Goal: Transaction & Acquisition: Purchase product/service

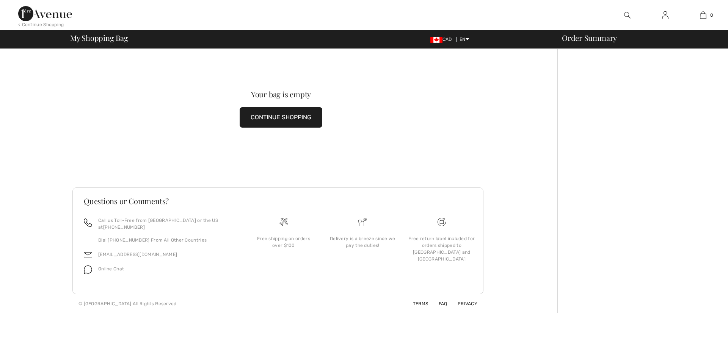
click at [291, 121] on button "CONTINUE SHOPPING" at bounding box center [281, 117] width 83 height 20
click at [279, 117] on button "CONTINUE SHOPPING" at bounding box center [281, 117] width 83 height 20
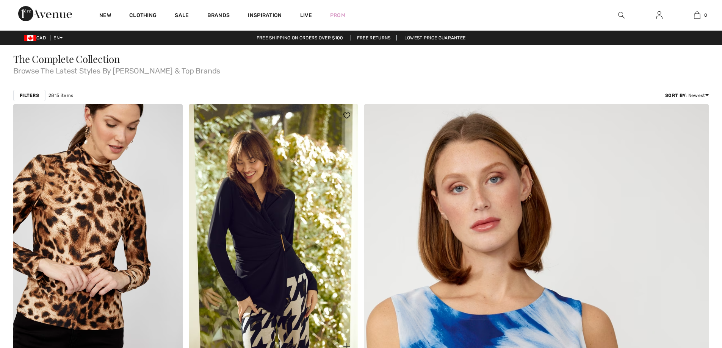
click at [285, 158] on img at bounding box center [273, 231] width 169 height 254
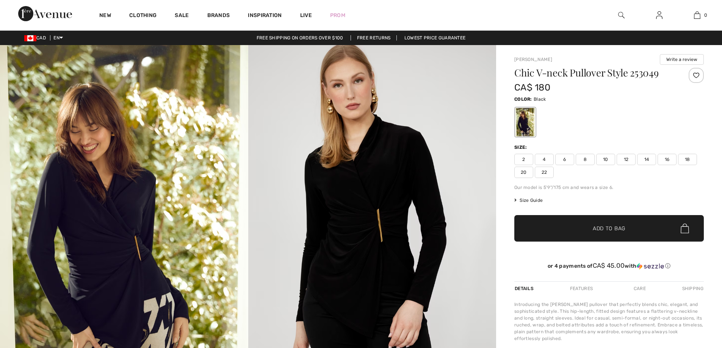
click at [614, 163] on span "10" at bounding box center [605, 159] width 19 height 11
click at [607, 229] on span "Add to Bag" at bounding box center [609, 229] width 33 height 8
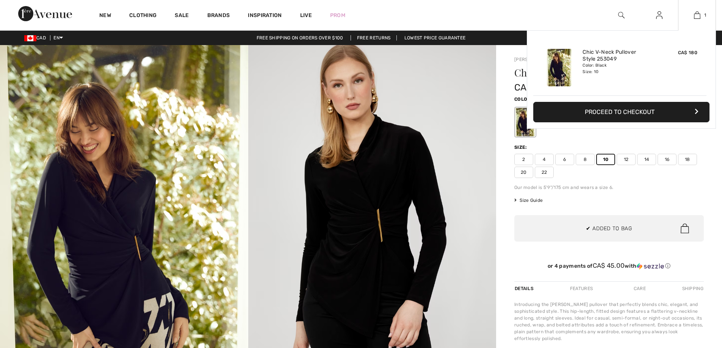
click at [637, 119] on button "Proceed to Checkout" at bounding box center [621, 112] width 176 height 20
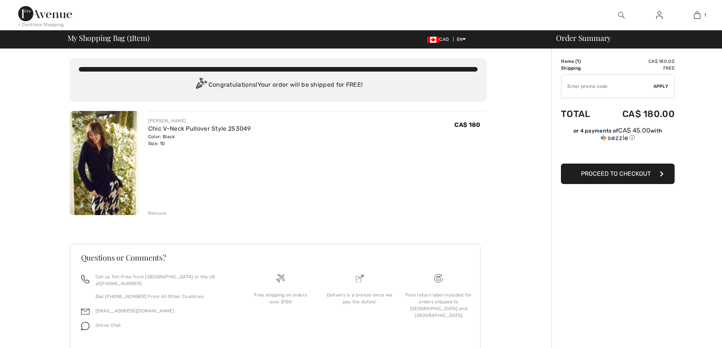
click at [625, 178] on button "Proceed to Checkout" at bounding box center [618, 174] width 114 height 20
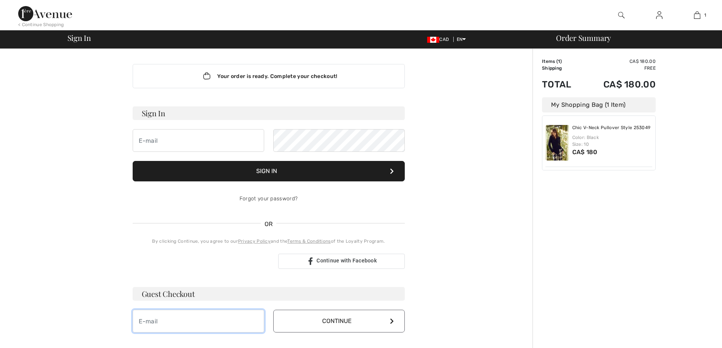
click at [235, 318] on input "email" at bounding box center [199, 321] width 132 height 23
click at [373, 335] on div "Your order is ready. Complete your checkout! Sign In Sign In Forgot your passwo…" at bounding box center [269, 198] width 284 height 299
click at [367, 324] on button "Continue" at bounding box center [339, 321] width 132 height 23
click at [191, 320] on input "registeredname10@gmail.com" at bounding box center [199, 321] width 132 height 23
drag, startPoint x: 371, startPoint y: 321, endPoint x: 332, endPoint y: 329, distance: 40.6
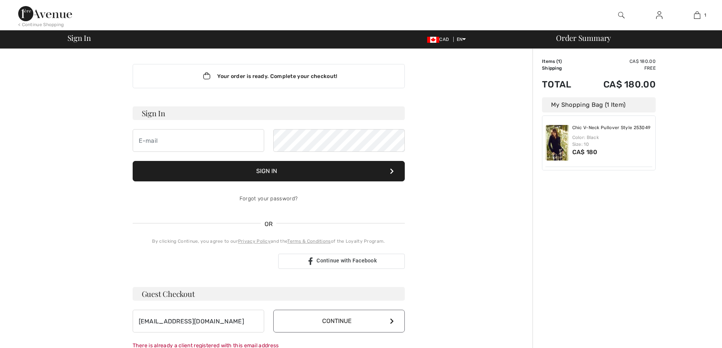
click at [369, 321] on button "Continue" at bounding box center [339, 321] width 132 height 23
drag, startPoint x: 189, startPoint y: 324, endPoint x: 221, endPoint y: 314, distance: 33.8
click at [190, 323] on input "registeredname11@gmail.com" at bounding box center [199, 321] width 132 height 23
type input "registeredname12@gmail.com"
click at [350, 324] on button "Continue" at bounding box center [339, 321] width 132 height 23
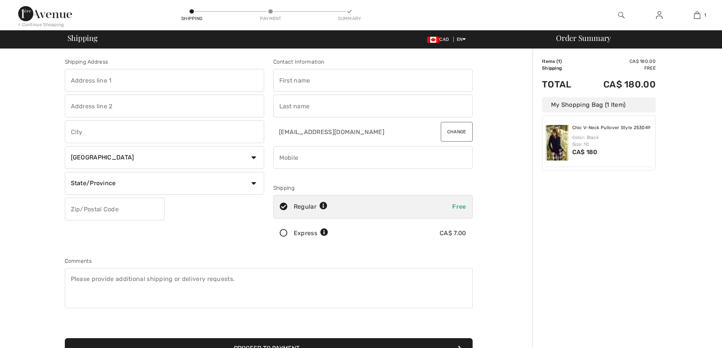
click at [167, 83] on input "text" at bounding box center [164, 80] width 199 height 23
type input "5178 trans island"
click at [285, 85] on input "text" at bounding box center [372, 80] width 199 height 23
type input "[PERSON_NAME]"
click at [314, 105] on input "text" at bounding box center [372, 106] width 199 height 23
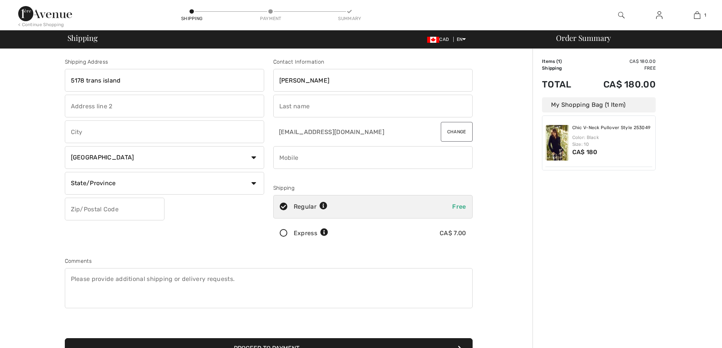
type input "[DEMOGRAPHIC_DATA]"
click at [182, 103] on input "text" at bounding box center [164, 106] width 199 height 23
click at [102, 141] on input "text" at bounding box center [164, 132] width 199 height 23
type input "Montreal"
click at [105, 187] on select "State/Province Alberta British Columbia Manitoba New Brunswick Newfoundland and…" at bounding box center [164, 183] width 199 height 23
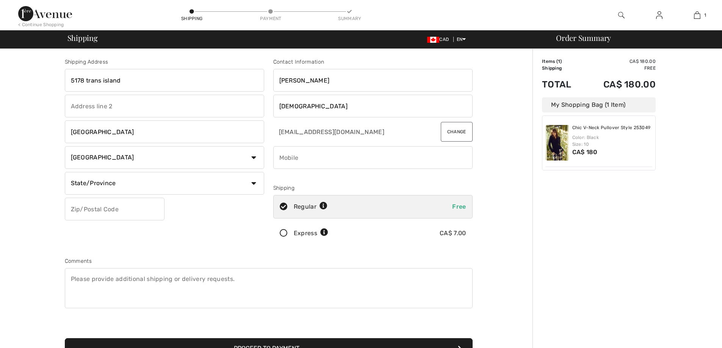
select select "QC"
click at [65, 172] on select "State/Province Alberta British Columbia Manitoba New Brunswick Newfoundland and…" at bounding box center [164, 183] width 199 height 23
click at [111, 205] on input "text" at bounding box center [115, 209] width 100 height 23
type input "H3W3A1"
click at [302, 159] on input "phone" at bounding box center [372, 157] width 199 height 23
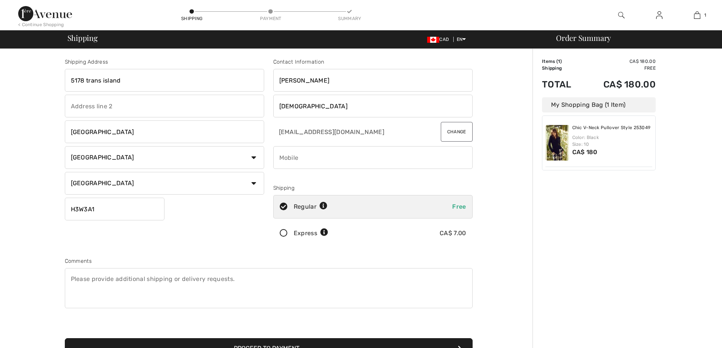
type input "5142441373"
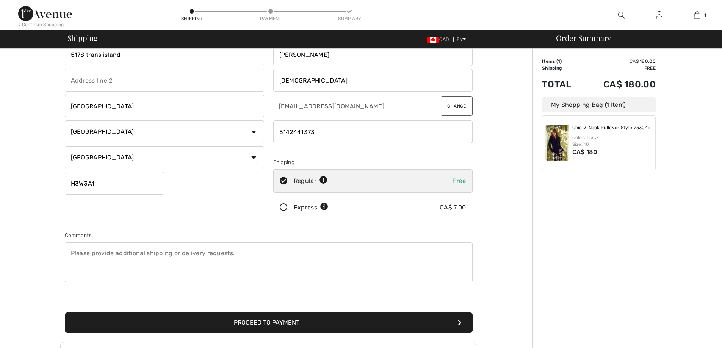
scroll to position [139, 0]
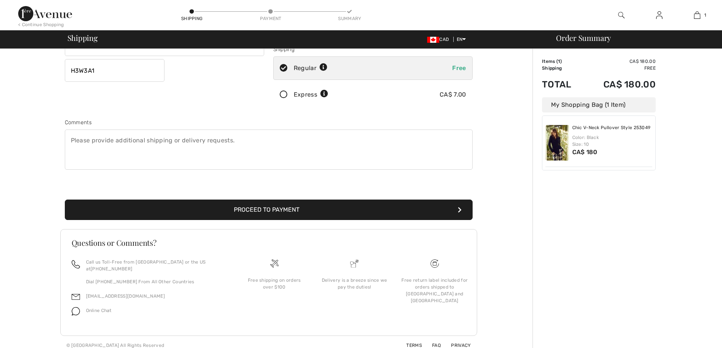
click at [299, 215] on button "Proceed to Payment" at bounding box center [269, 210] width 408 height 20
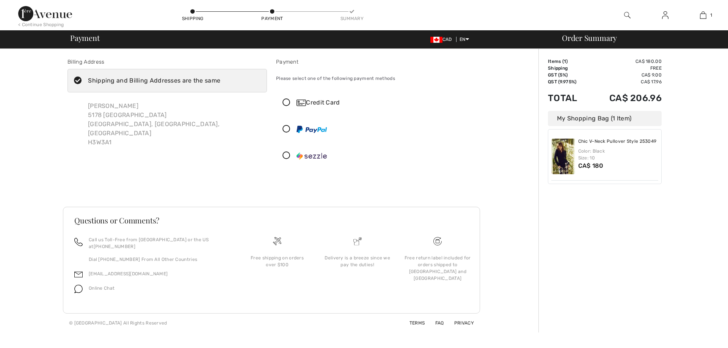
click at [285, 104] on icon at bounding box center [286, 103] width 20 height 8
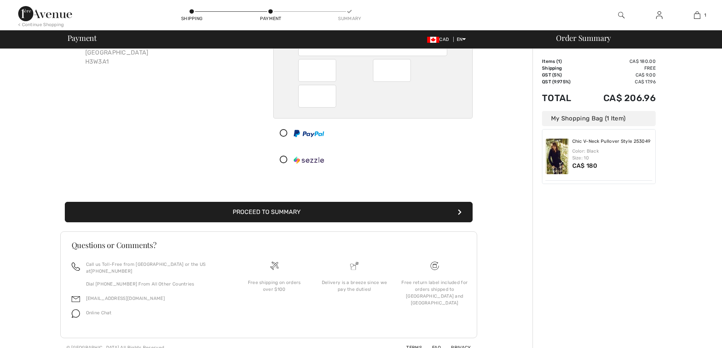
scroll to position [83, 0]
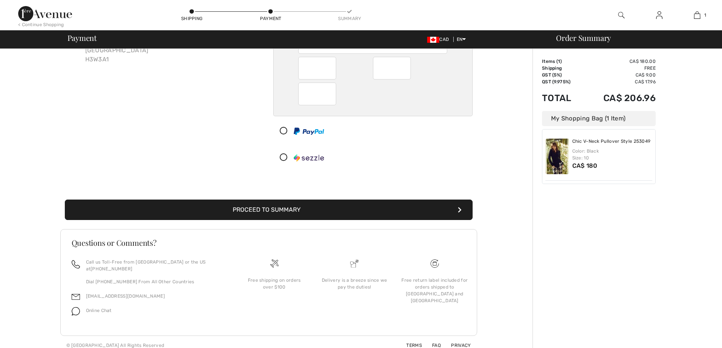
click at [334, 212] on button "Proceed to Summary" at bounding box center [269, 210] width 408 height 20
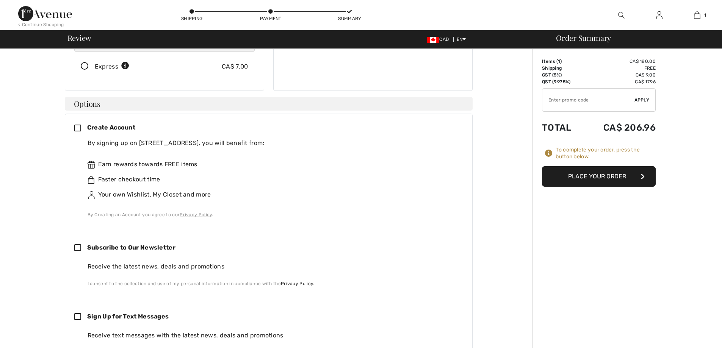
scroll to position [152, 0]
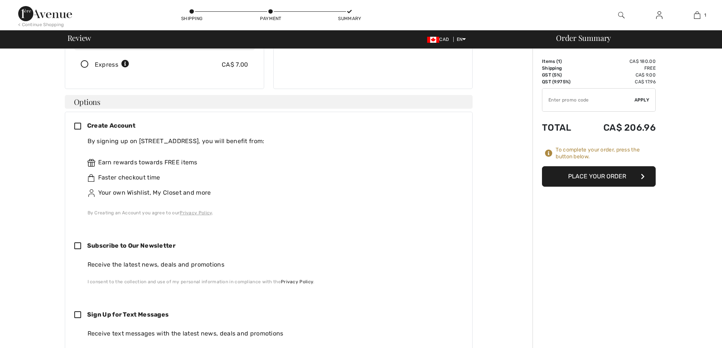
click at [76, 113] on div "Create Account By signing up on 1ère Avenue, you will benefit from: Earn reward…" at bounding box center [269, 247] width 408 height 270
click at [80, 125] on div "Create Account By signing up on 1ère Avenue, you will benefit from: Earn reward…" at bounding box center [268, 168] width 389 height 95
click at [77, 123] on icon at bounding box center [80, 127] width 13 height 8
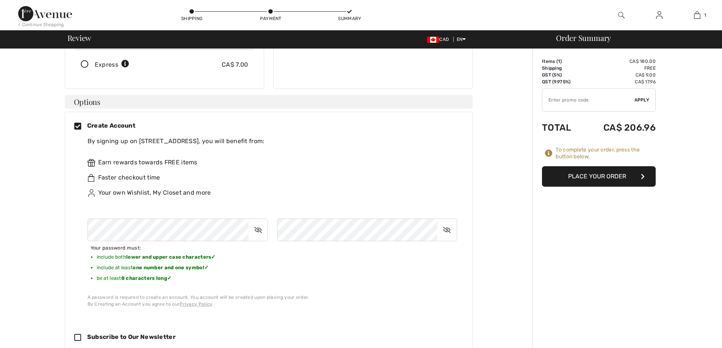
click at [581, 174] on button "Place Your Order" at bounding box center [599, 176] width 114 height 20
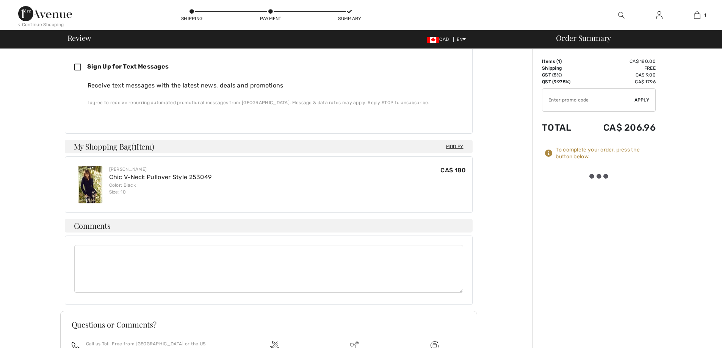
scroll to position [493, 0]
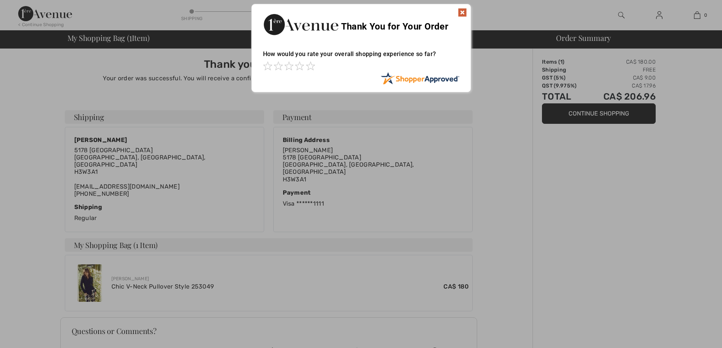
click at [466, 9] on img at bounding box center [462, 12] width 9 height 9
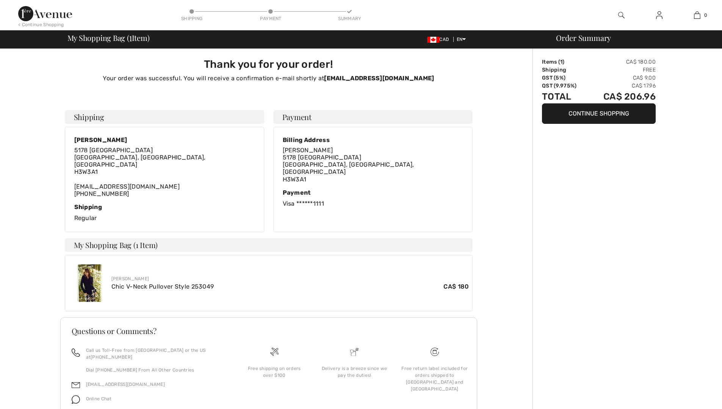
drag, startPoint x: 370, startPoint y: 168, endPoint x: 22, endPoint y: 149, distance: 348.0
click at [22, 149] on div "Thank you for your order! Your order was successful. You will receive a confirm…" at bounding box center [269, 246] width 528 height 395
click at [602, 116] on button "Continue Shopping" at bounding box center [599, 113] width 114 height 20
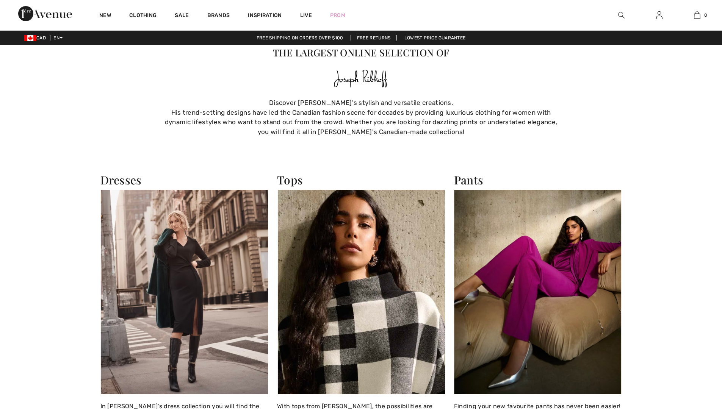
click at [658, 14] on img at bounding box center [659, 15] width 6 height 9
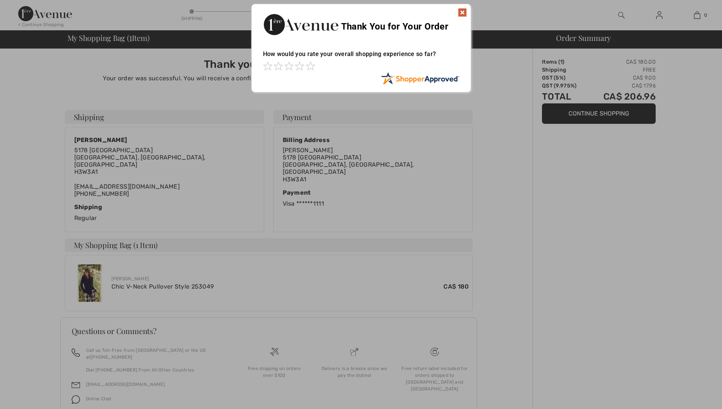
click at [460, 10] on img at bounding box center [462, 12] width 9 height 9
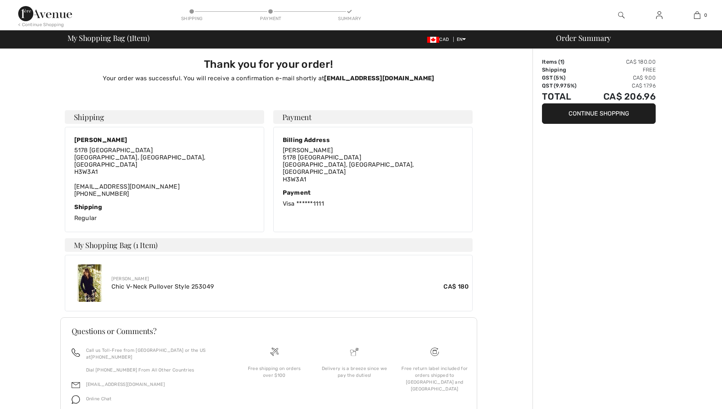
click at [610, 118] on button "Continue Shopping" at bounding box center [599, 113] width 114 height 20
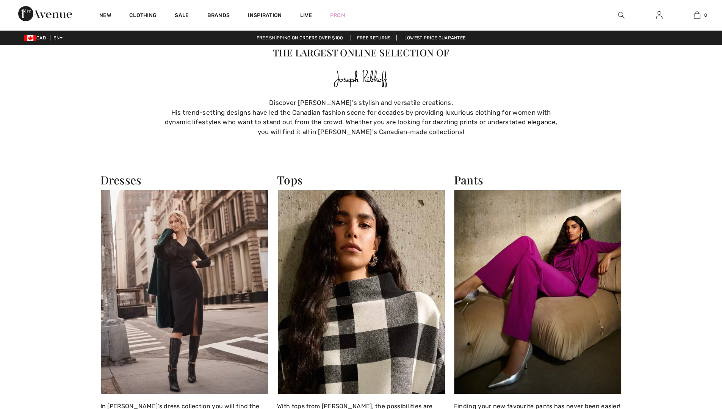
click at [659, 19] on img at bounding box center [659, 15] width 6 height 9
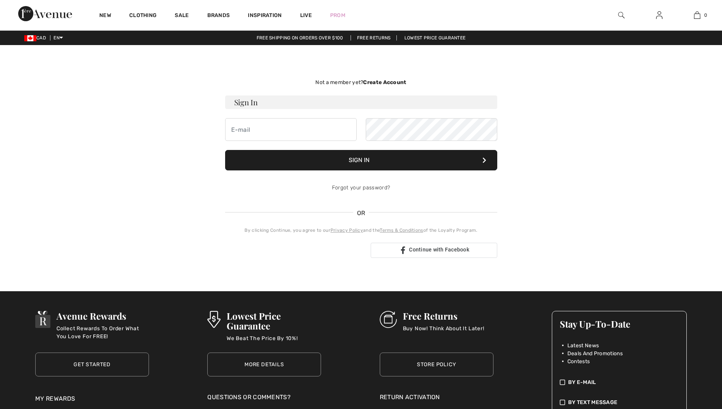
click at [659, 15] on img at bounding box center [659, 15] width 6 height 9
click at [271, 130] on input "email" at bounding box center [291, 129] width 132 height 23
type input "[EMAIL_ADDRESS][DOMAIN_NAME]"
click at [225, 150] on button "Sign In" at bounding box center [361, 160] width 272 height 20
